Goal: Transaction & Acquisition: Download file/media

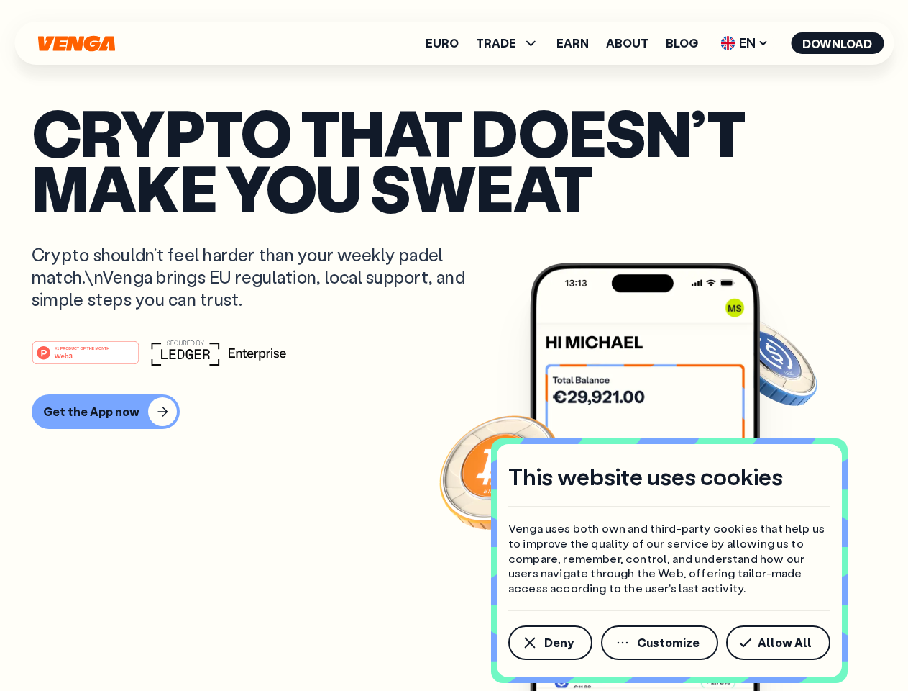
click at [454, 345] on div "#1 PRODUCT OF THE MONTH Web3" at bounding box center [454, 353] width 845 height 26
click at [550, 642] on span "Deny" at bounding box center [559, 643] width 29 height 12
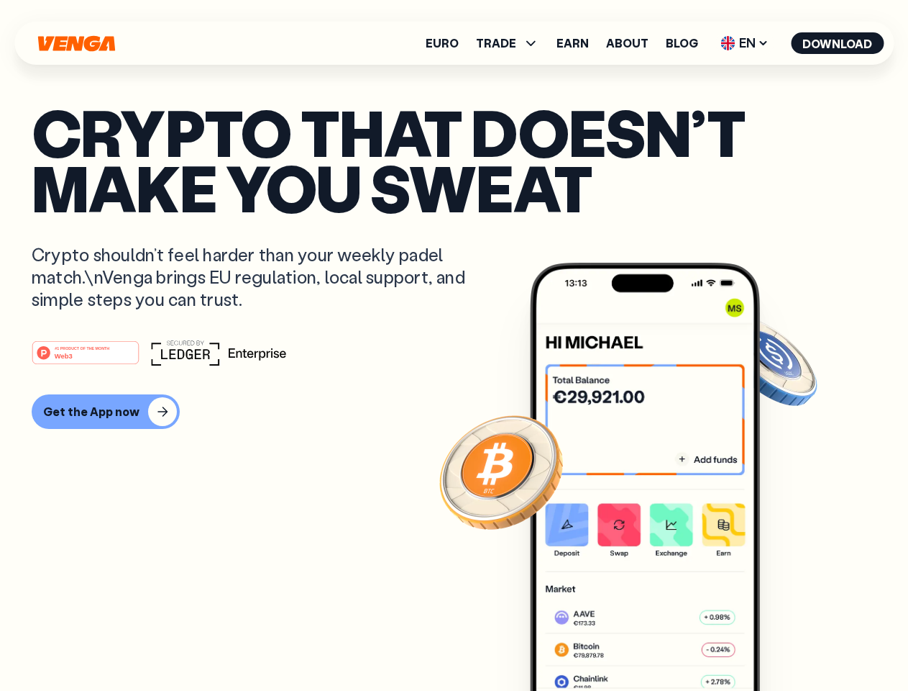
click at [661, 642] on img at bounding box center [645, 504] width 230 height 482
click at [781, 642] on article "Crypto that doesn’t make you sweat Crypto shouldn’t feel harder than your weekl…" at bounding box center [454, 373] width 845 height 539
click at [512, 43] on span "TRADE" at bounding box center [496, 43] width 40 height 12
click at [745, 43] on span "EN" at bounding box center [745, 43] width 58 height 23
click at [838, 43] on button "Download" at bounding box center [837, 43] width 93 height 22
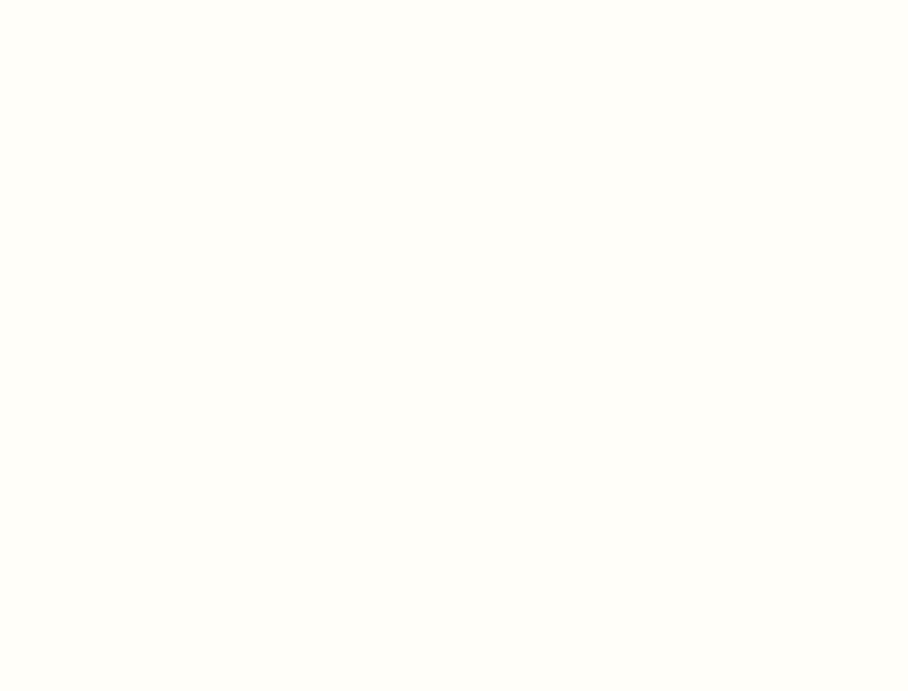
click at [104, 0] on html "This website uses cookies Venga uses both own and third-party cookies that help…" at bounding box center [454, 0] width 908 height 0
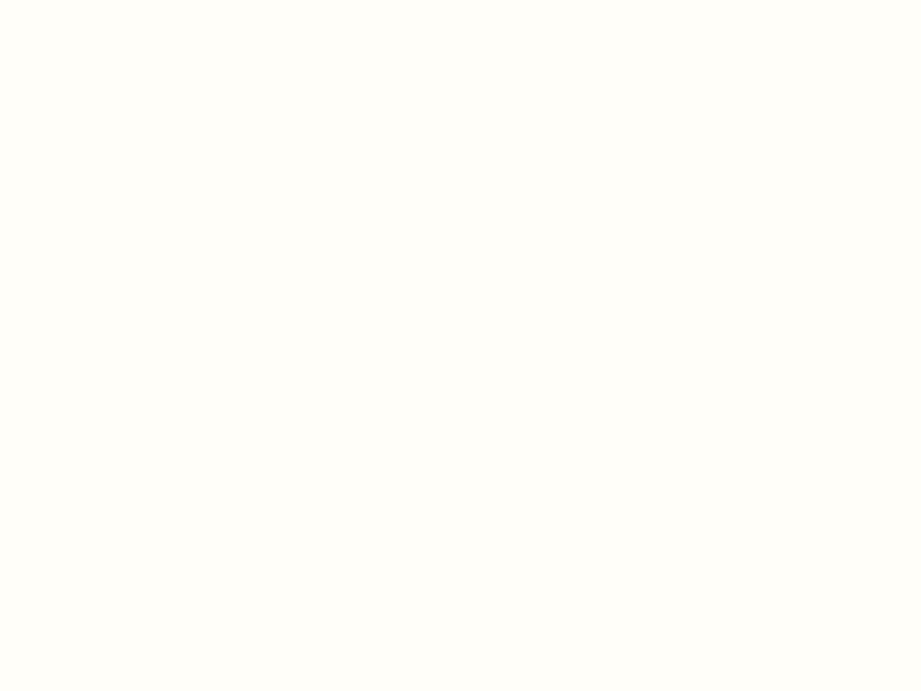
click at [88, 0] on html "This website uses cookies Venga uses both own and third-party cookies that help…" at bounding box center [460, 0] width 921 height 0
